Goal: Obtain resource: Download file/media

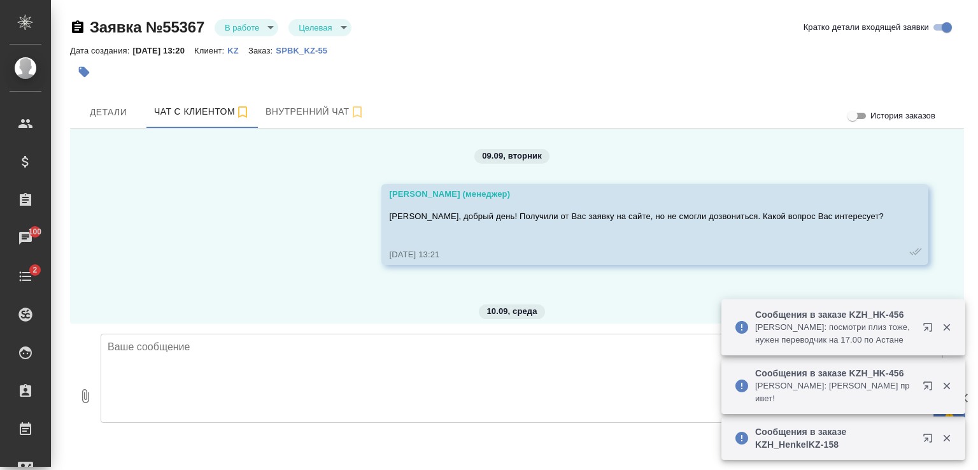
scroll to position [8399, 0]
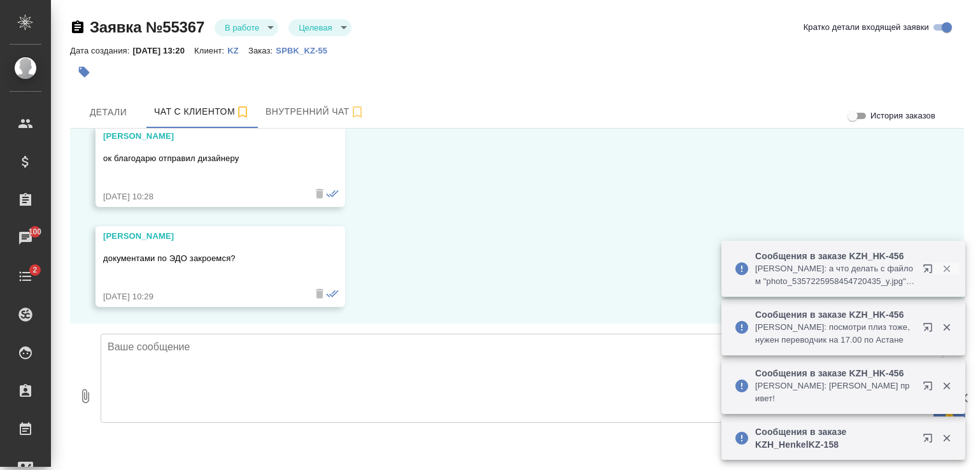
click at [947, 270] on icon "button" at bounding box center [946, 268] width 11 height 11
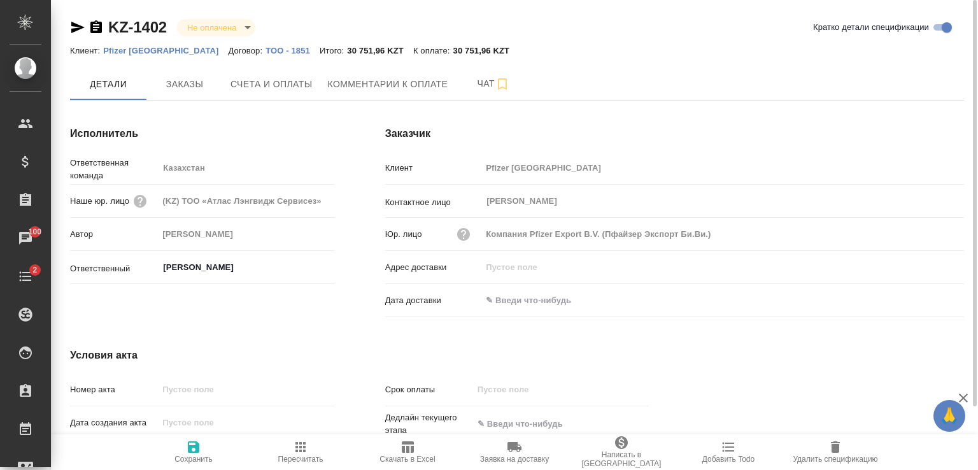
scroll to position [73, 0]
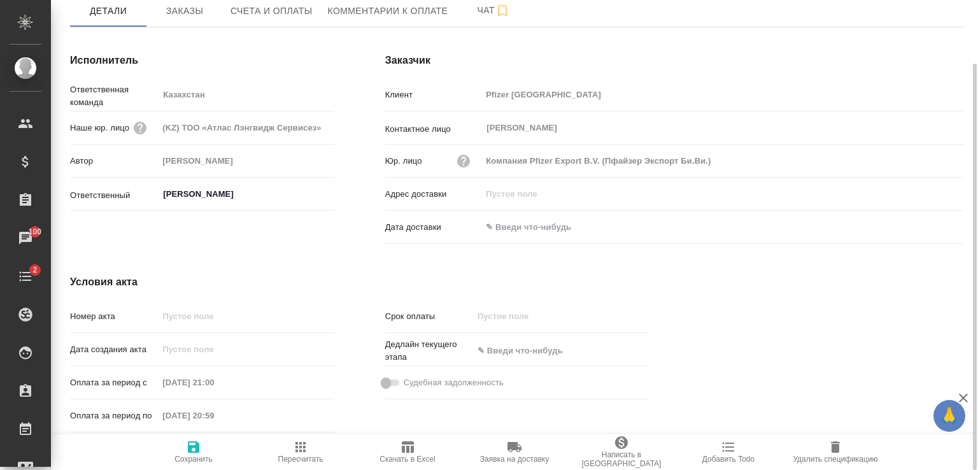
click at [409, 456] on span "Скачать в Excel" at bounding box center [406, 459] width 55 height 9
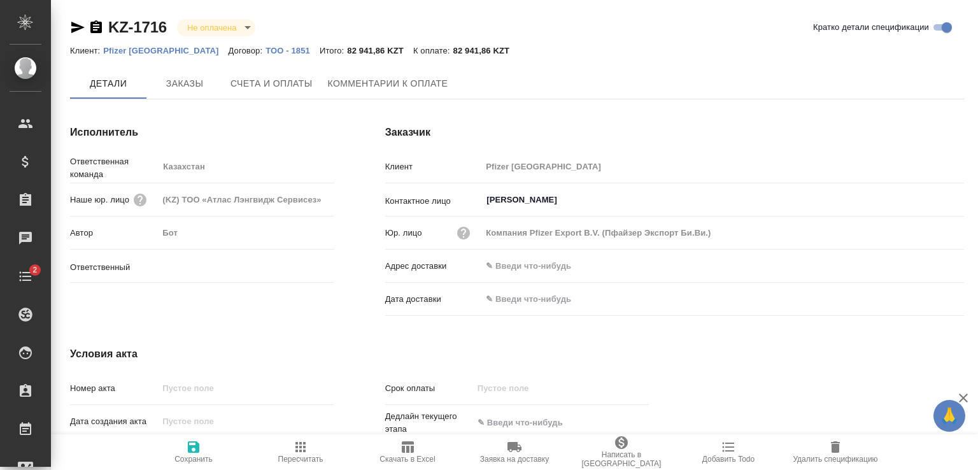
type input "[PERSON_NAME]"
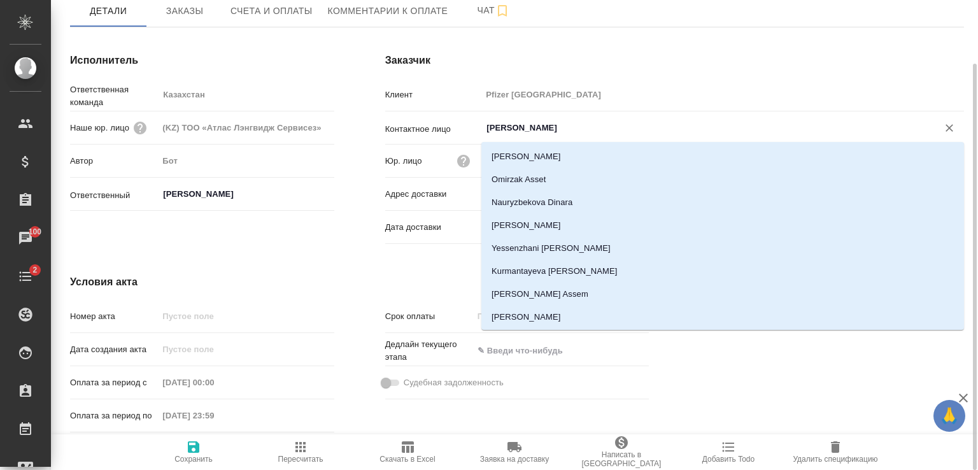
scroll to position [67, 0]
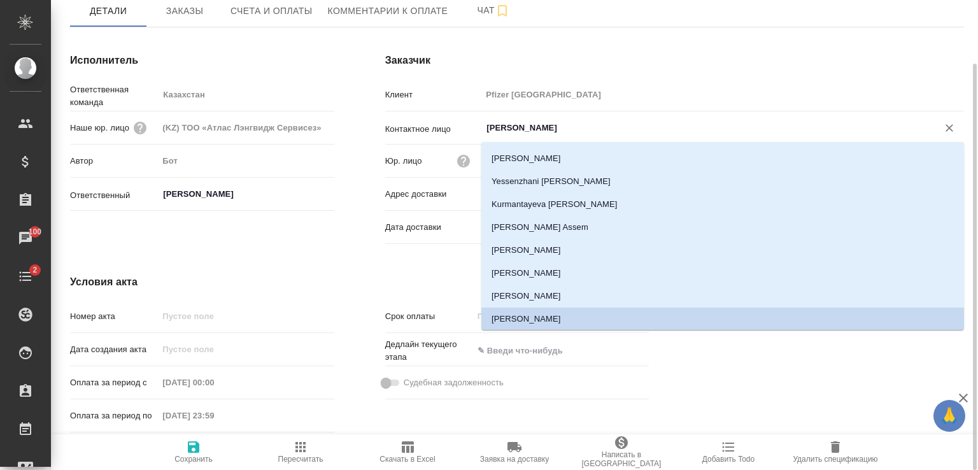
drag, startPoint x: 597, startPoint y: 124, endPoint x: 478, endPoint y: 128, distance: 119.8
click at [478, 128] on div "Контактное лицо [PERSON_NAME] ​" at bounding box center [674, 128] width 579 height 22
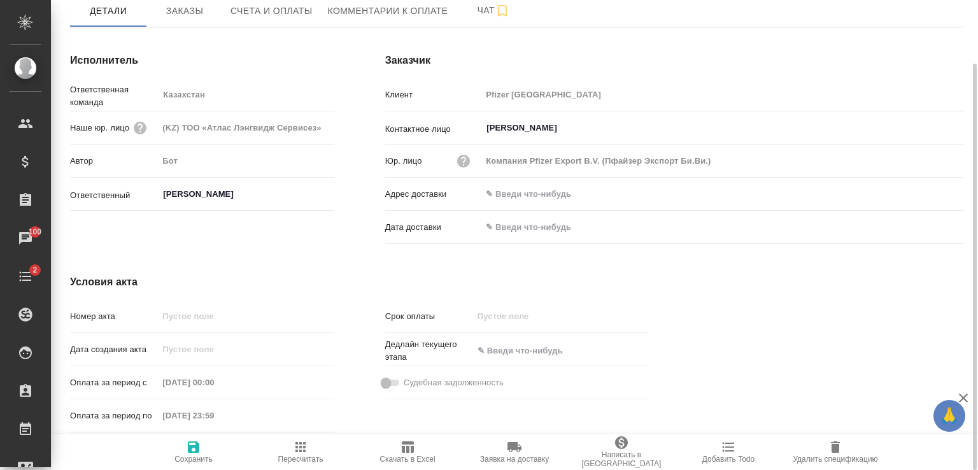
click at [655, 62] on h4 "Заказчик" at bounding box center [674, 60] width 579 height 15
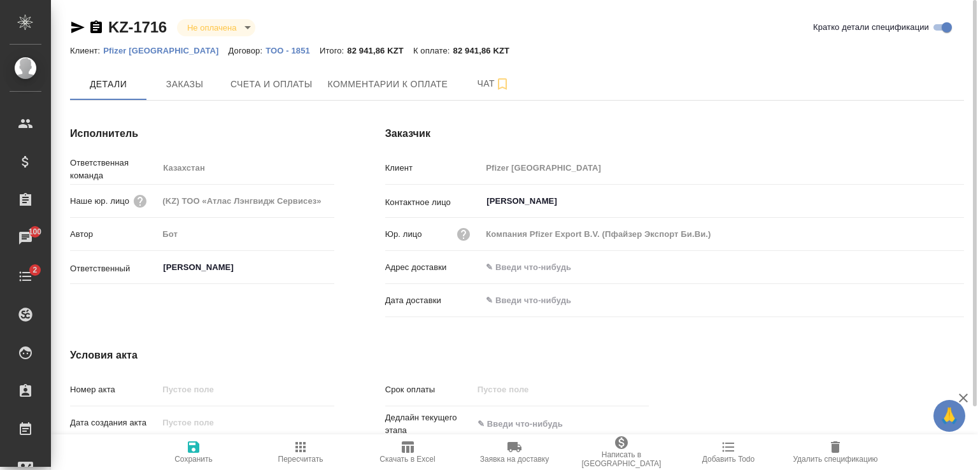
scroll to position [73, 0]
